Goal: Find specific page/section: Find specific page/section

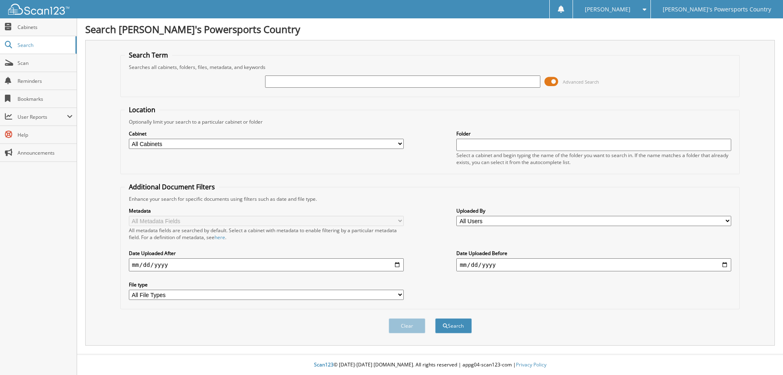
click at [303, 77] on input "text" at bounding box center [402, 81] width 275 height 12
type input "777911"
click at [435, 318] on button "Search" at bounding box center [453, 325] width 37 height 15
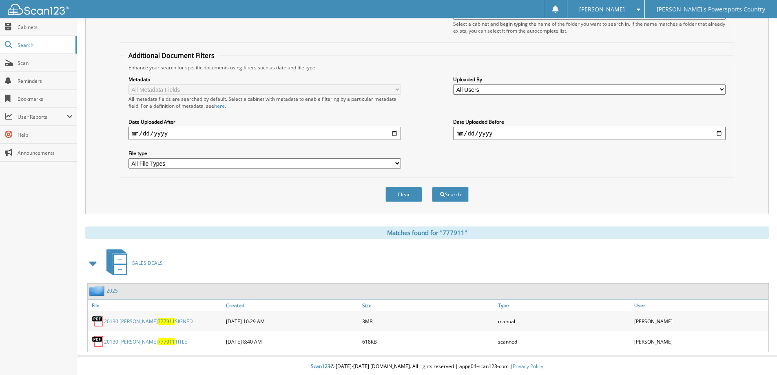
scroll to position [133, 0]
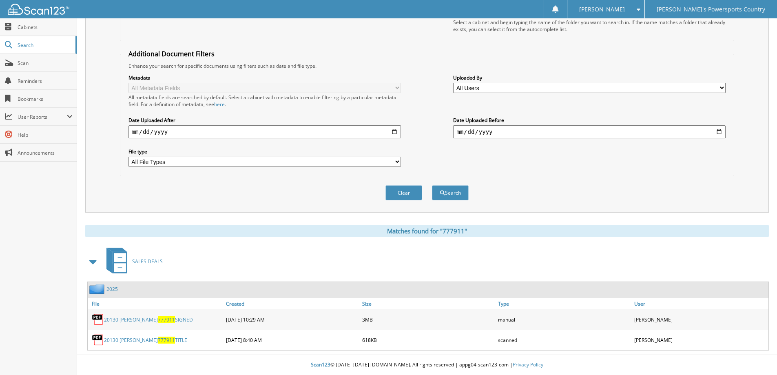
click at [142, 318] on link "20130 GONZALES 777911 SIGNED" at bounding box center [148, 319] width 89 height 7
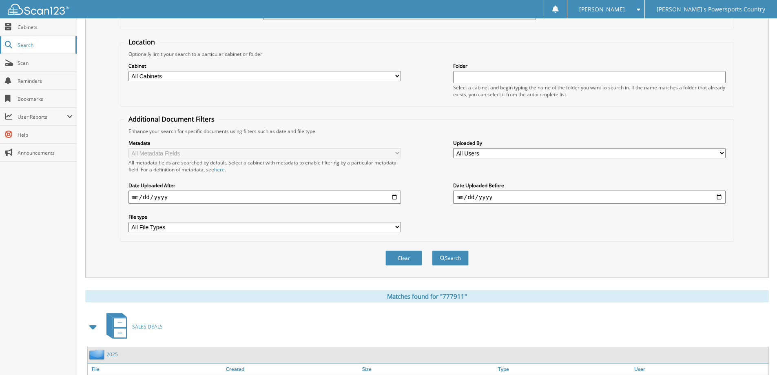
scroll to position [0, 0]
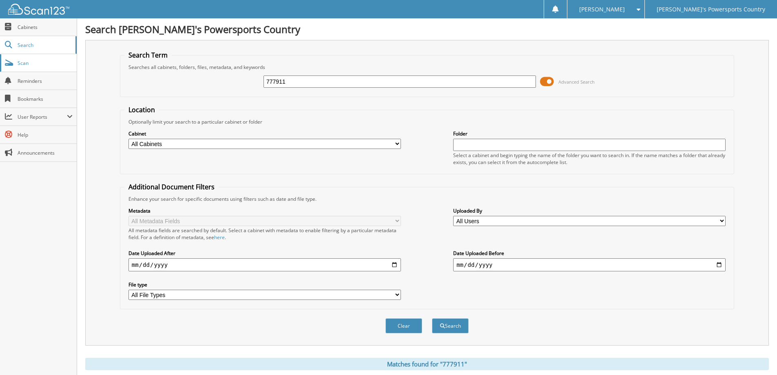
click at [21, 70] on link "Scan" at bounding box center [38, 63] width 77 height 18
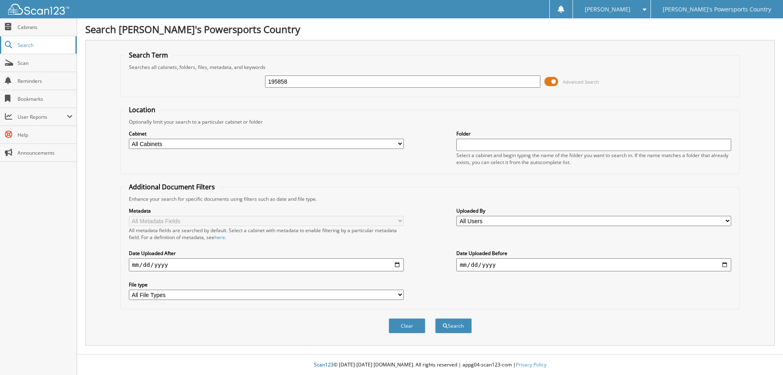
type input "195858"
click at [435, 318] on button "Search" at bounding box center [453, 325] width 37 height 15
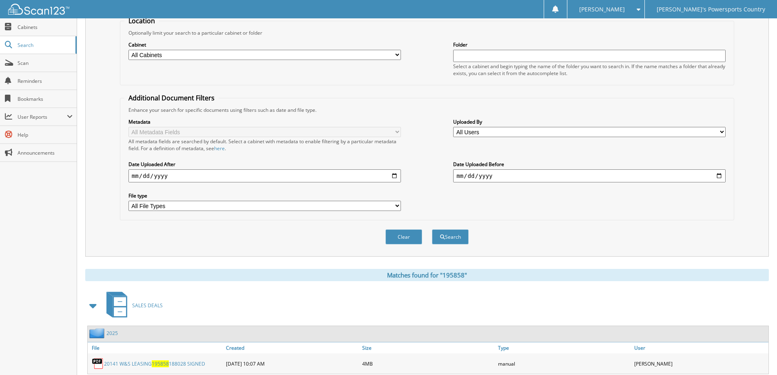
scroll to position [113, 0]
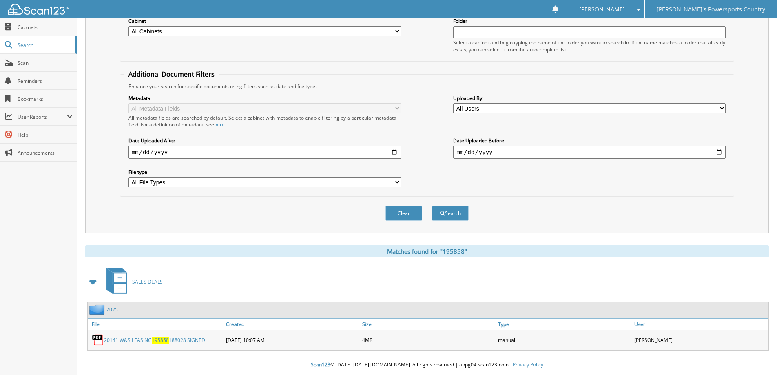
click at [144, 339] on link "20141 W&S LEASING 195858 188028 SIGNED" at bounding box center [154, 340] width 101 height 7
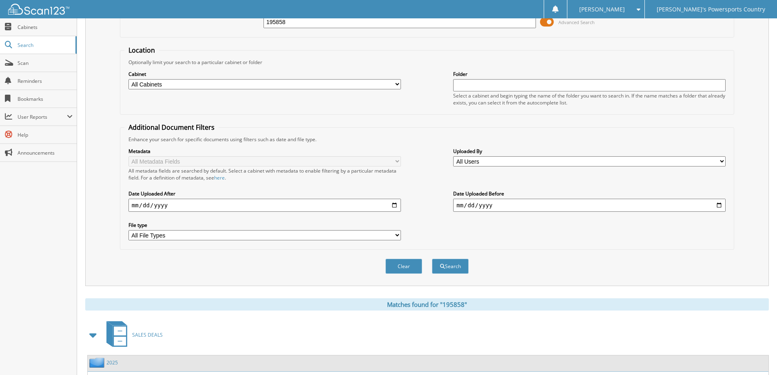
scroll to position [0, 0]
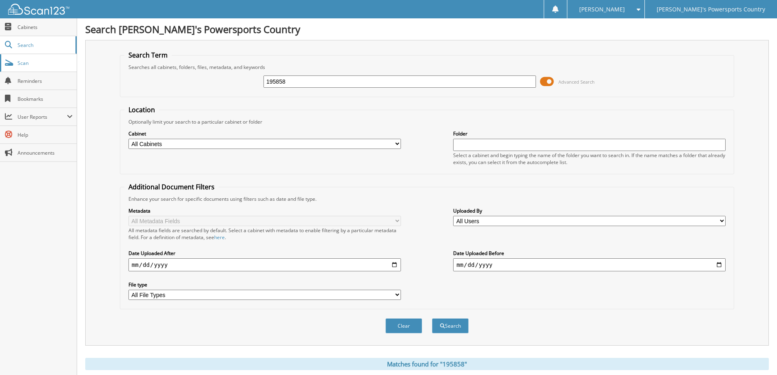
click at [19, 58] on link "Scan" at bounding box center [38, 63] width 77 height 18
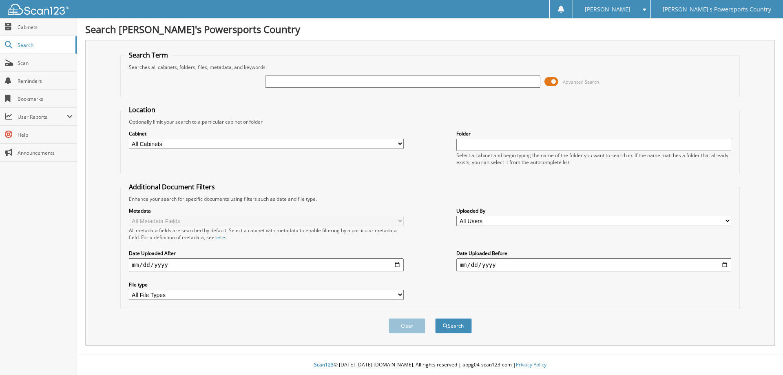
type input "7"
type input "272109"
click at [462, 332] on button "Search" at bounding box center [453, 325] width 37 height 15
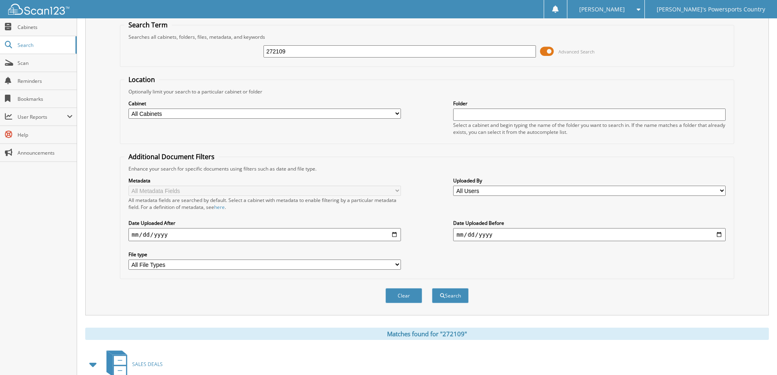
scroll to position [113, 0]
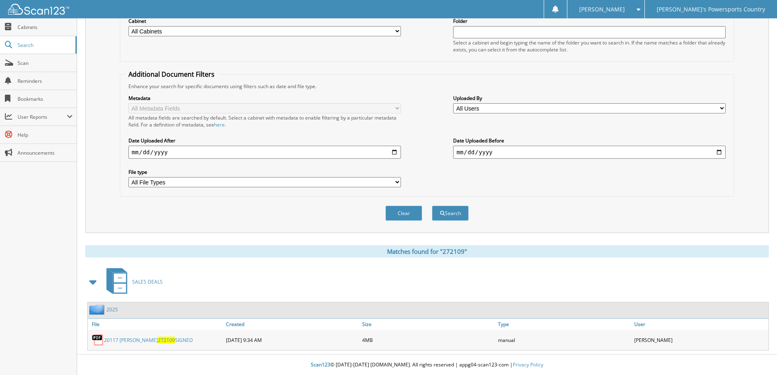
click at [117, 341] on link "20117 [PERSON_NAME] 272109 SIGNED" at bounding box center [148, 340] width 89 height 7
click at [19, 61] on span "Scan" at bounding box center [45, 63] width 55 height 7
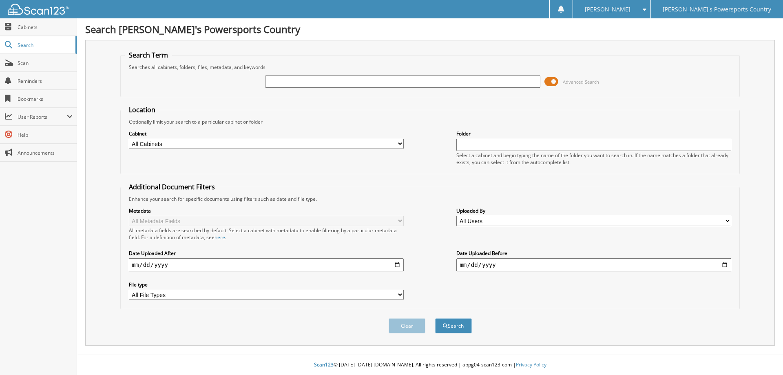
click at [433, 82] on input "text" at bounding box center [402, 81] width 275 height 12
type input "191225"
click at [435, 318] on button "Search" at bounding box center [453, 325] width 37 height 15
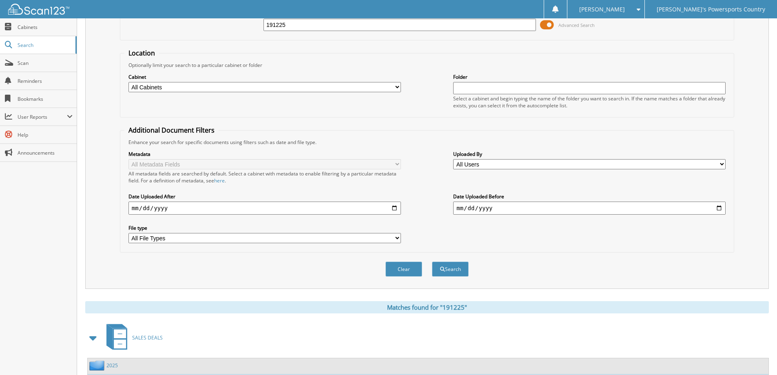
scroll to position [113, 0]
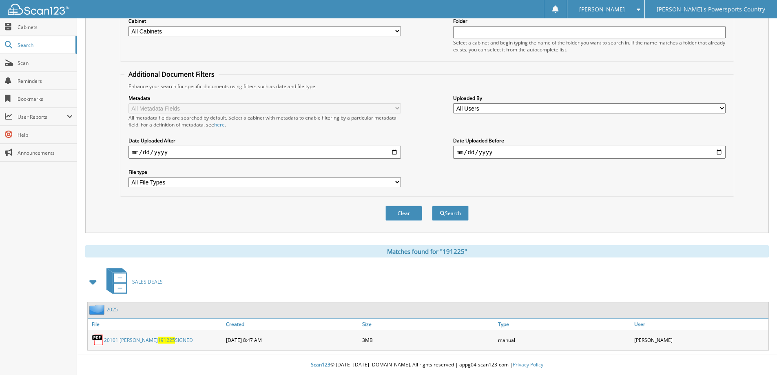
click at [158, 339] on span "191225" at bounding box center [166, 340] width 17 height 7
click at [26, 62] on span "Scan" at bounding box center [45, 63] width 55 height 7
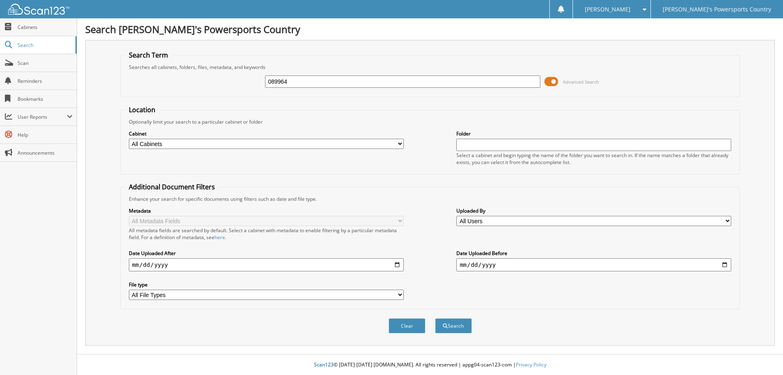
type input "089964"
click at [435, 318] on button "Search" at bounding box center [453, 325] width 37 height 15
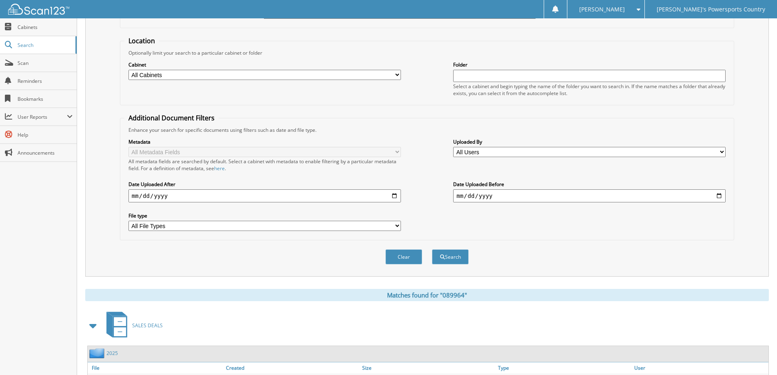
scroll to position [133, 0]
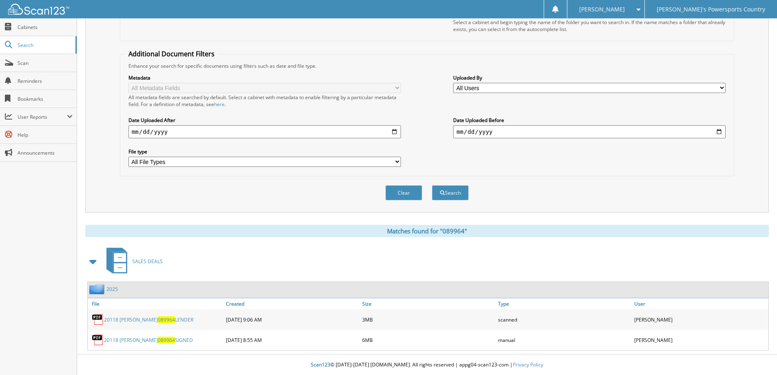
click at [154, 341] on link "20118 [PERSON_NAME] 089964 SIGNED" at bounding box center [148, 340] width 89 height 7
click at [35, 62] on span "Scan" at bounding box center [45, 63] width 55 height 7
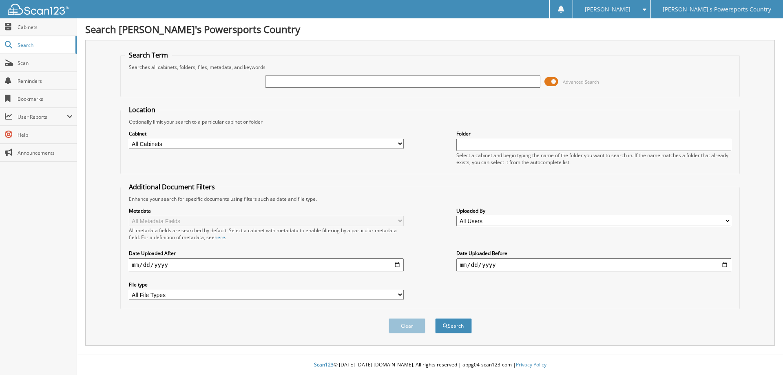
click at [314, 81] on input "text" at bounding box center [402, 81] width 275 height 12
type input "195858"
click at [435, 318] on button "Search" at bounding box center [453, 325] width 37 height 15
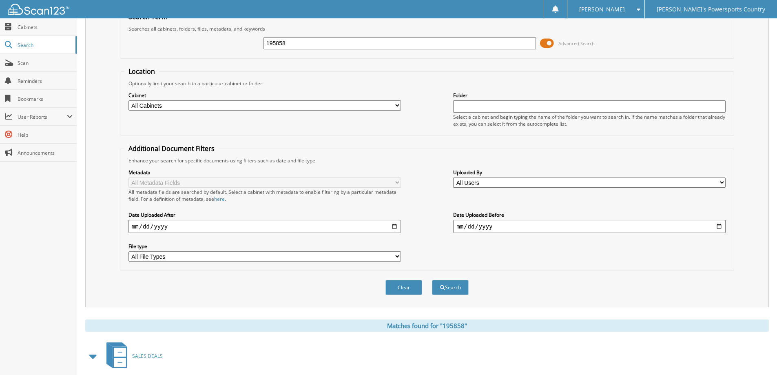
scroll to position [113, 0]
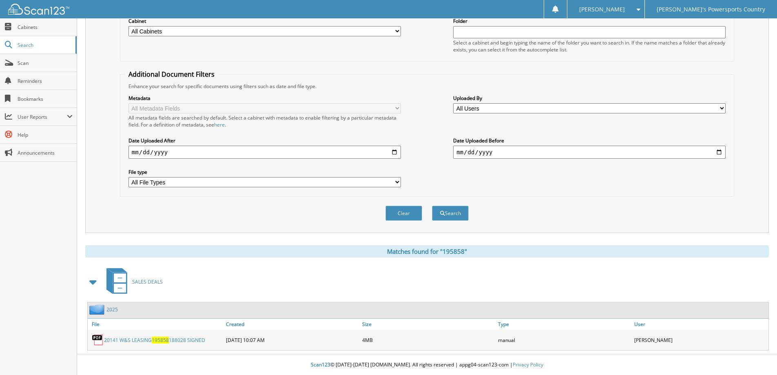
click at [147, 341] on link "20141 W&S LEASING 195858 188028 SIGNED" at bounding box center [154, 340] width 101 height 7
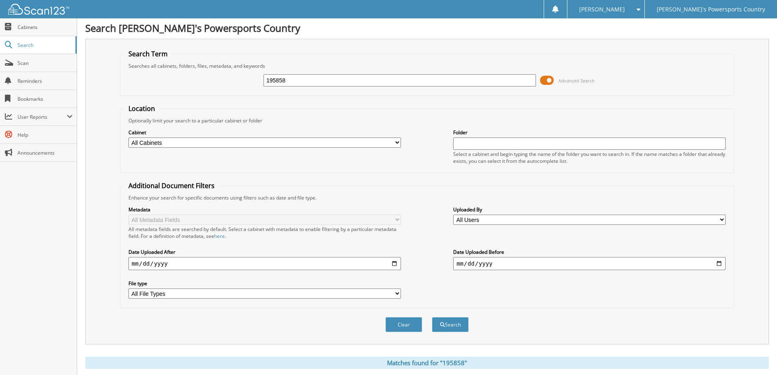
scroll to position [0, 0]
click at [66, 65] on span "Scan" at bounding box center [45, 63] width 55 height 7
